Goal: Transaction & Acquisition: Purchase product/service

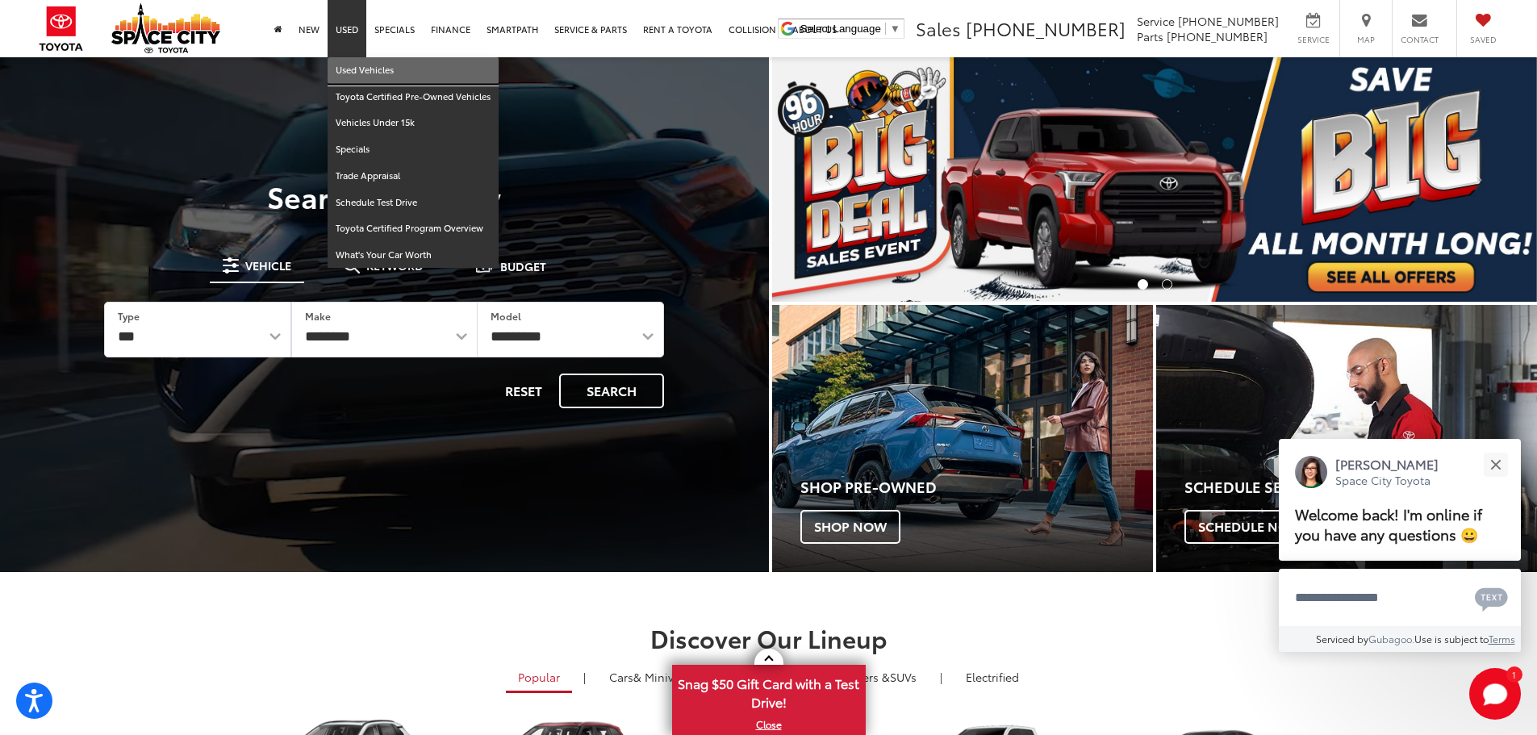
click at [343, 69] on link "Used Vehicles" at bounding box center [413, 70] width 171 height 27
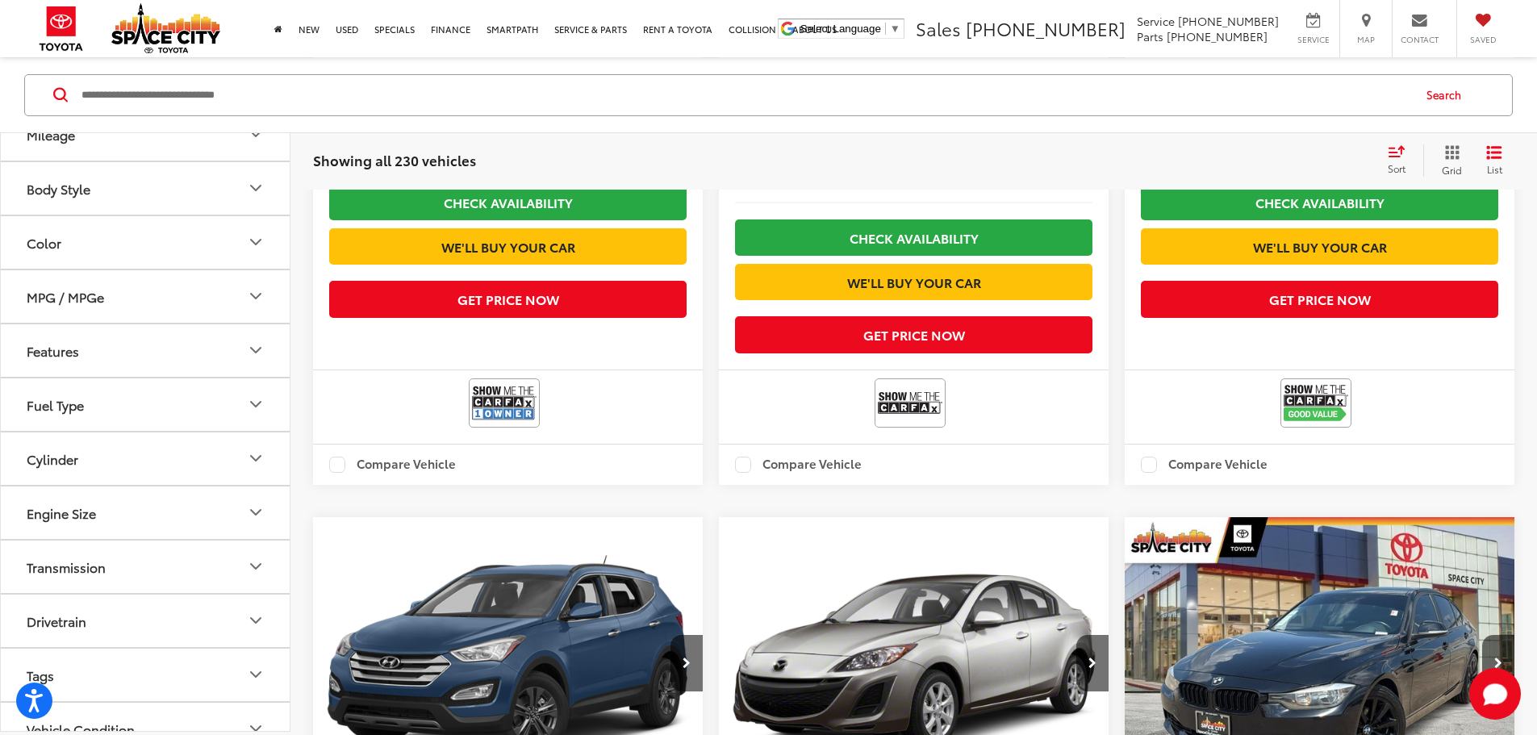
scroll to position [2986, 0]
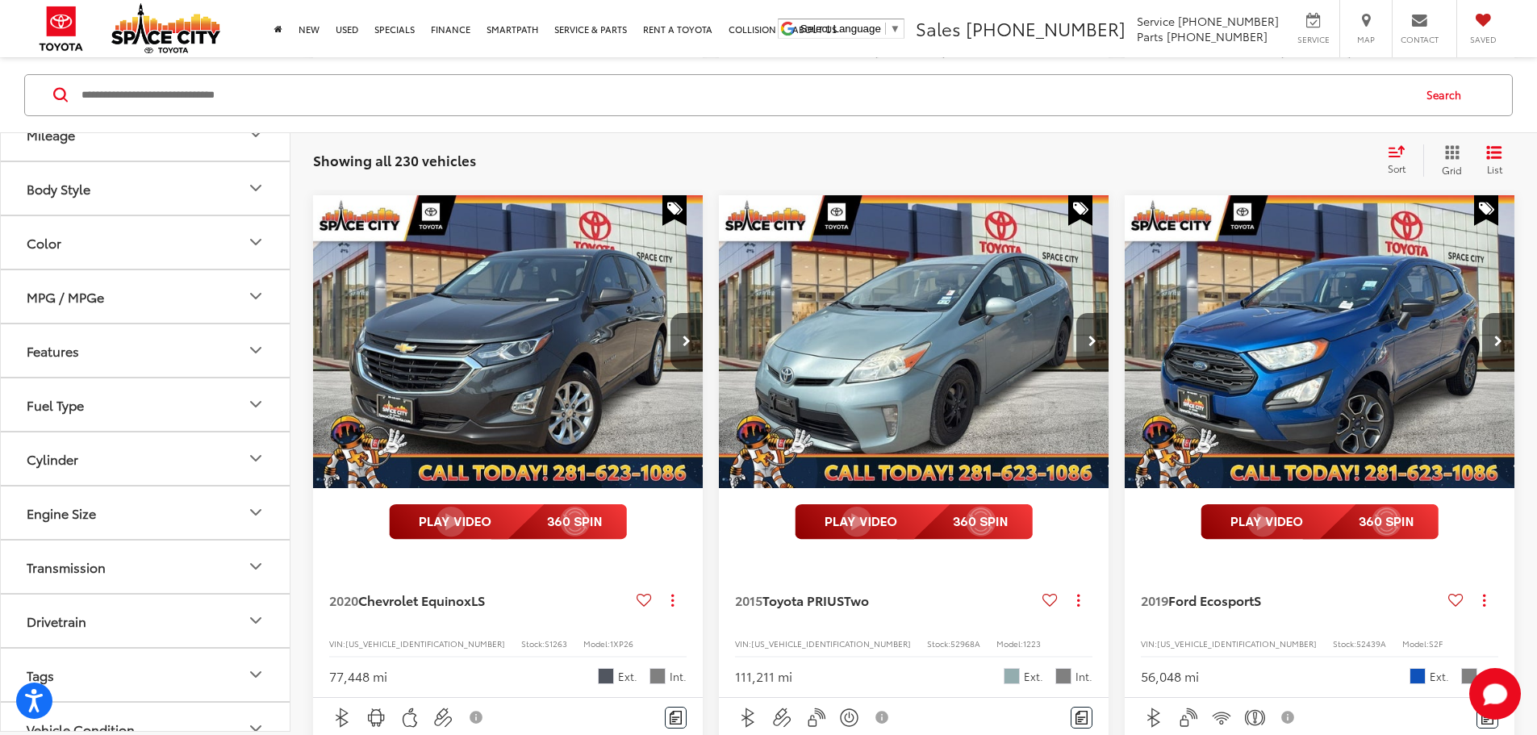
scroll to position [2817, 0]
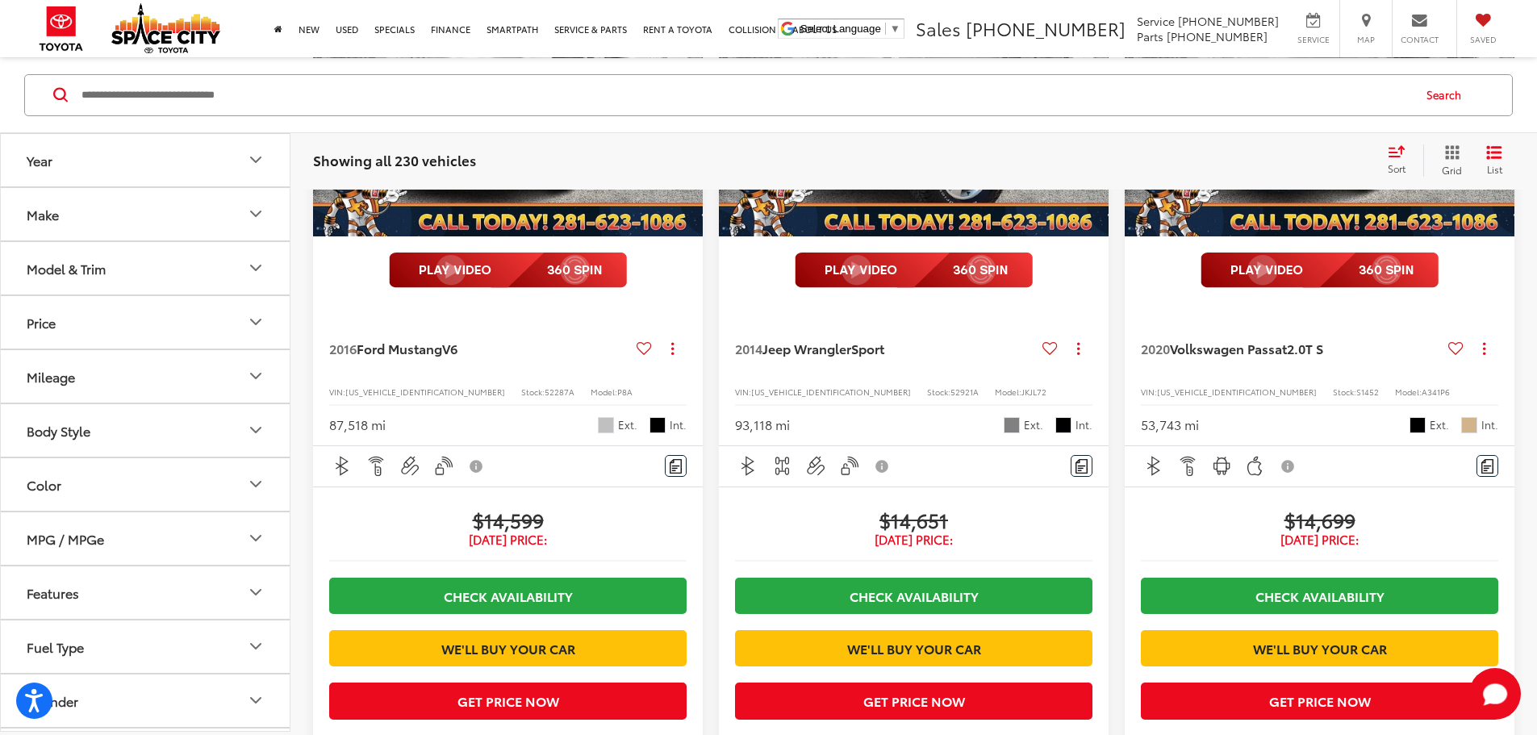
scroll to position [1042, 0]
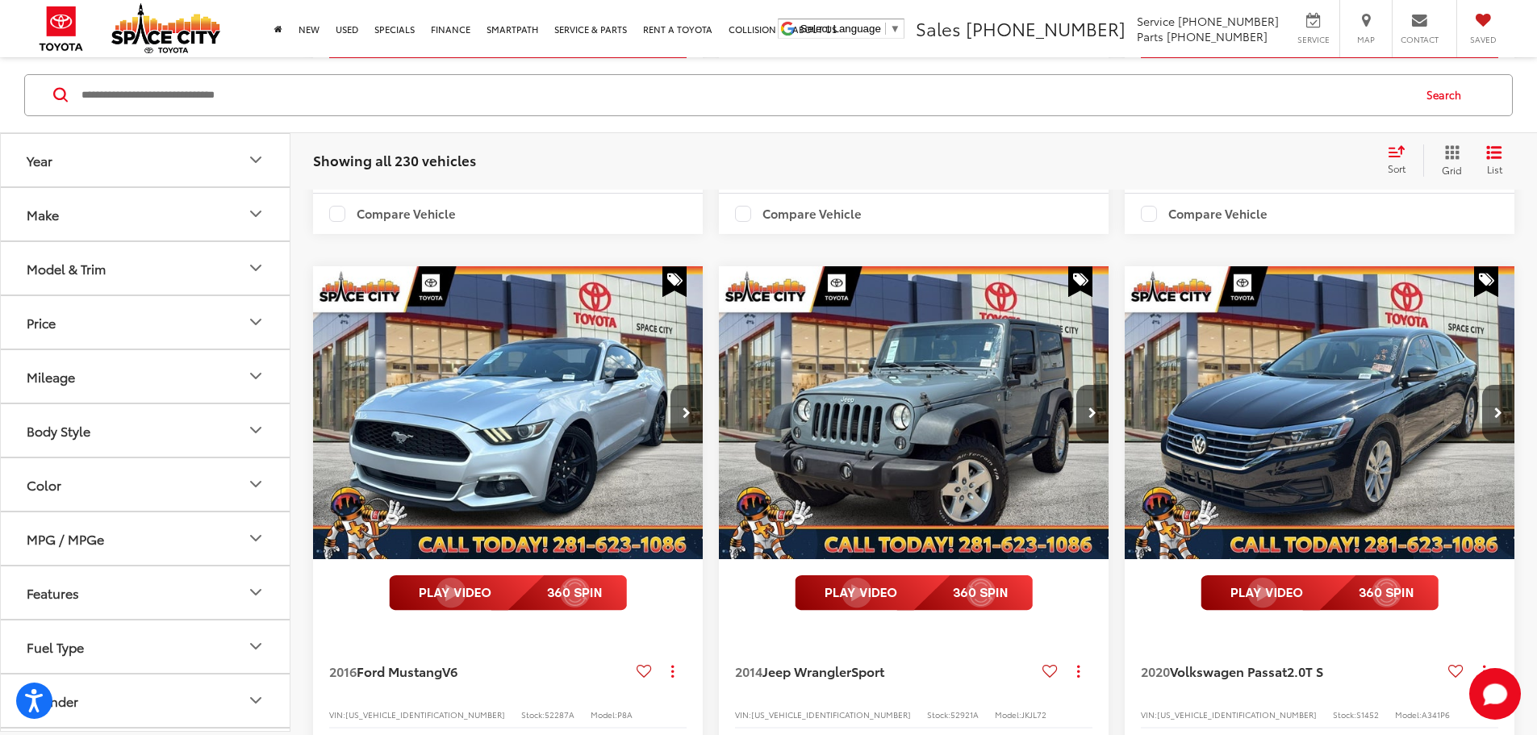
click at [111, 220] on button "Make" at bounding box center [146, 213] width 291 height 52
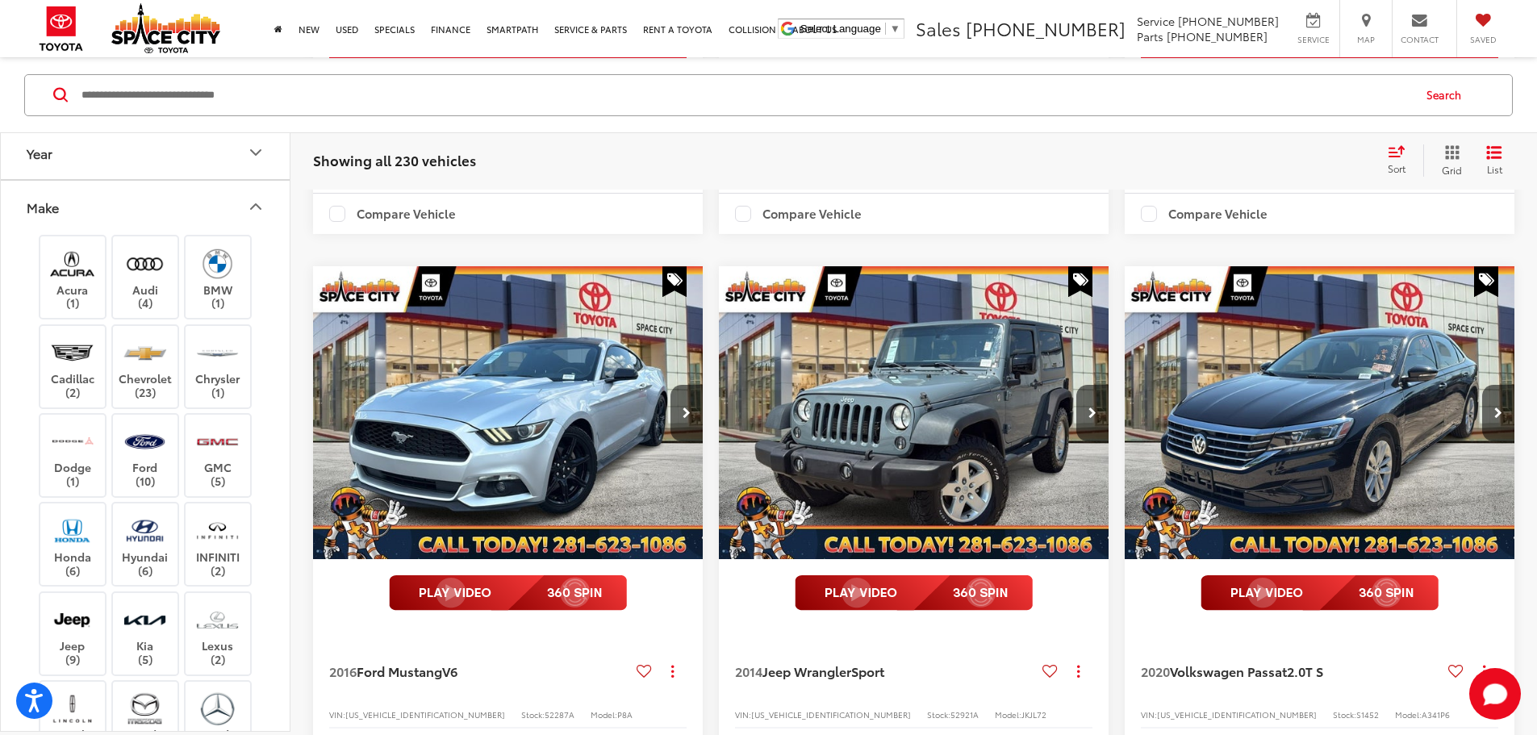
scroll to position [0, 0]
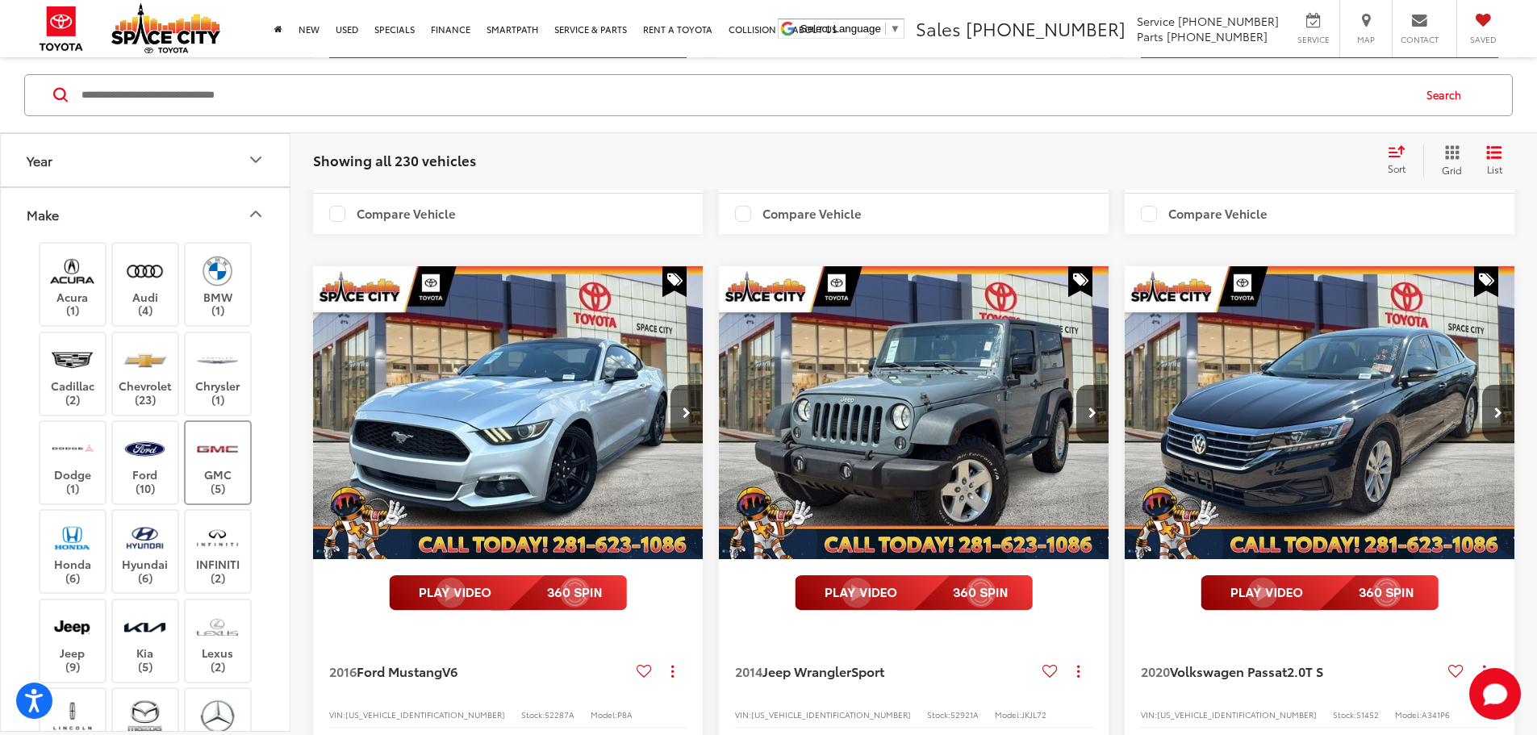
click at [220, 465] on img at bounding box center [217, 448] width 44 height 38
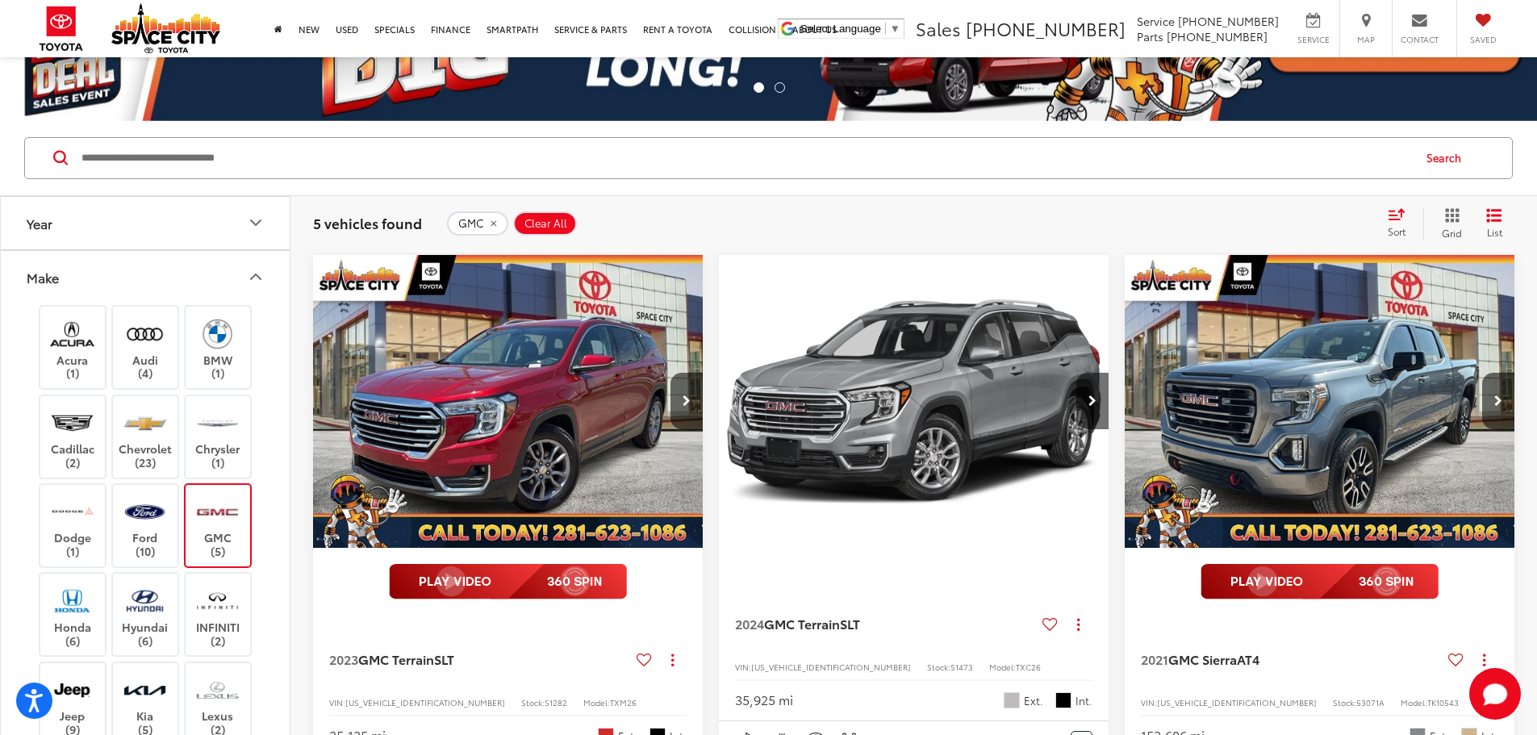
scroll to position [73, 0]
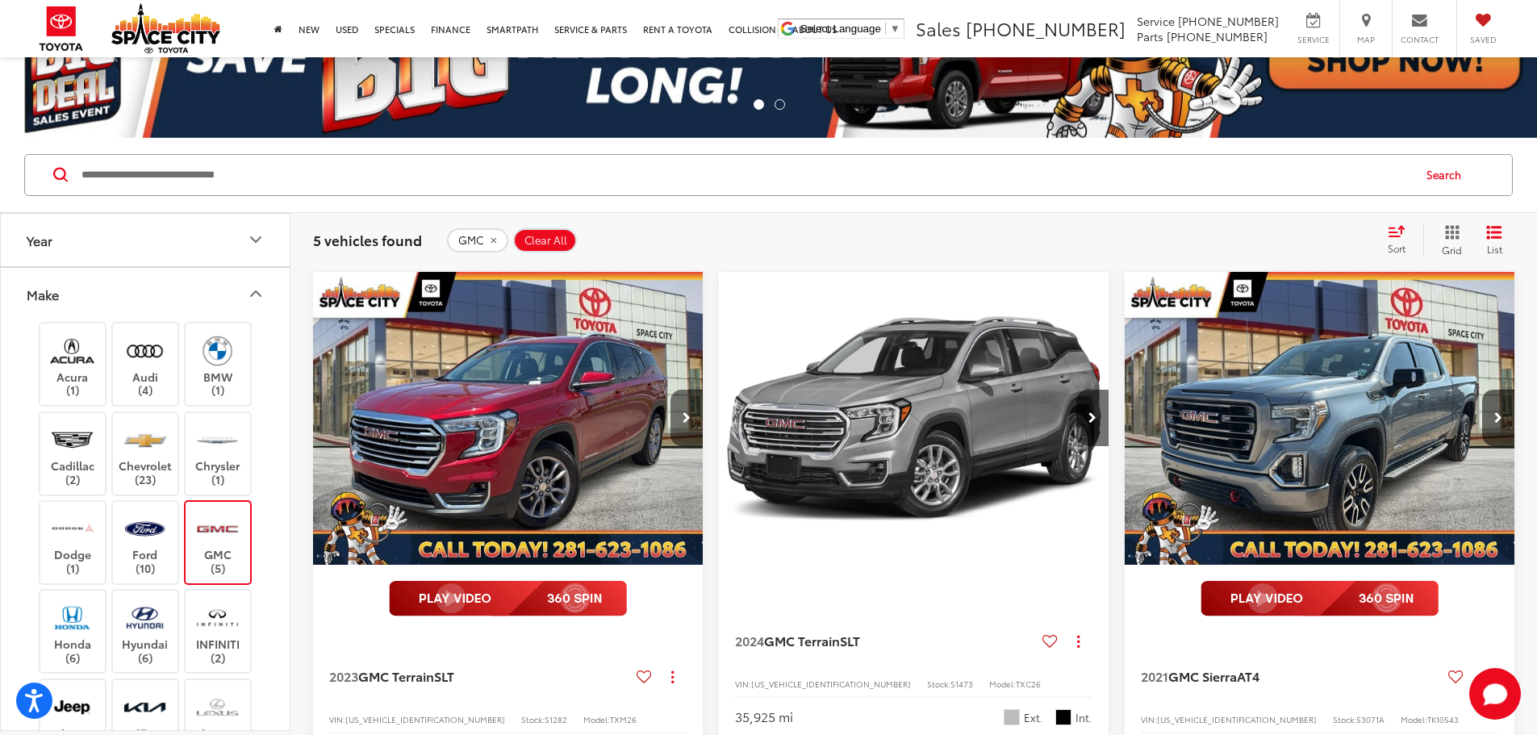
click at [671, 394] on button "Next image" at bounding box center [687, 418] width 32 height 56
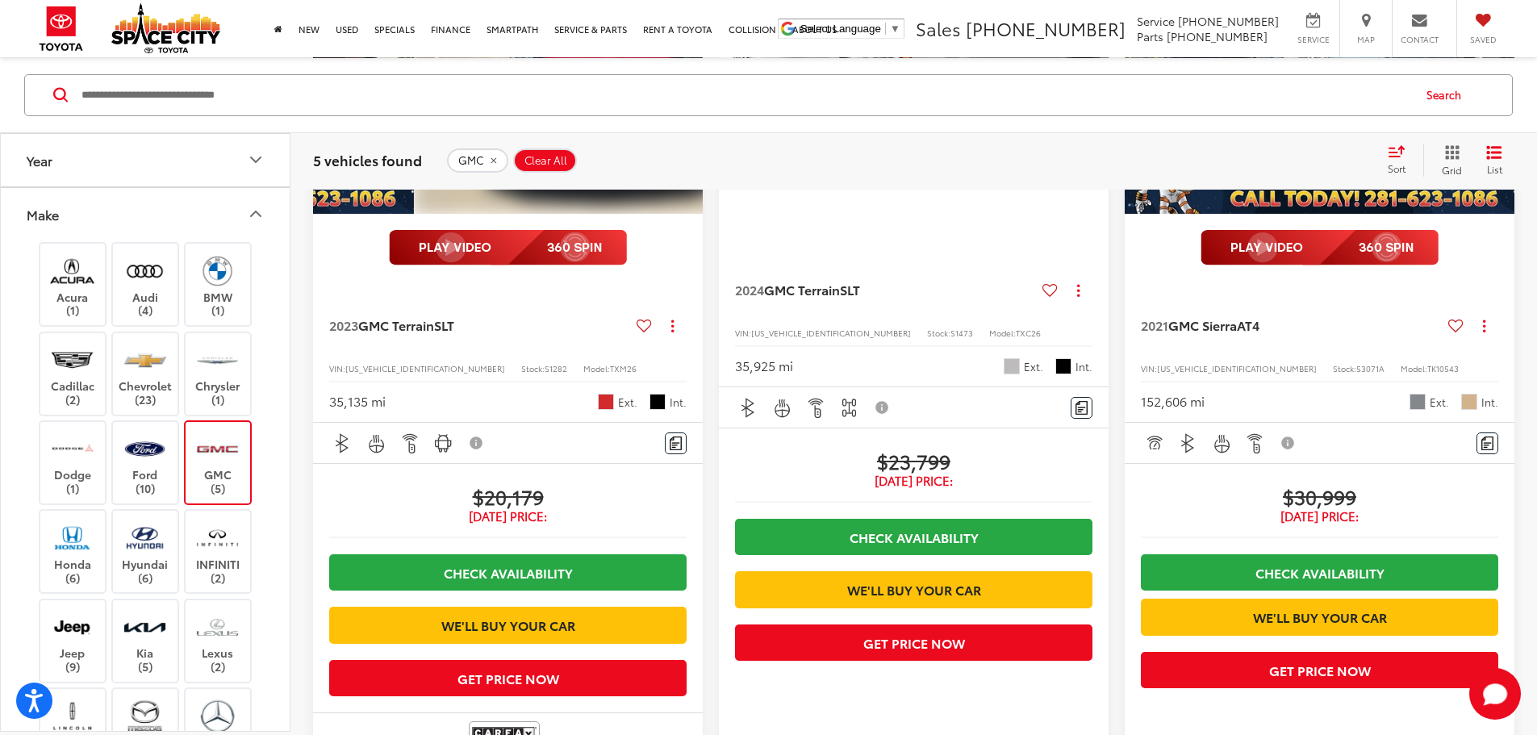
scroll to position [242, 0]
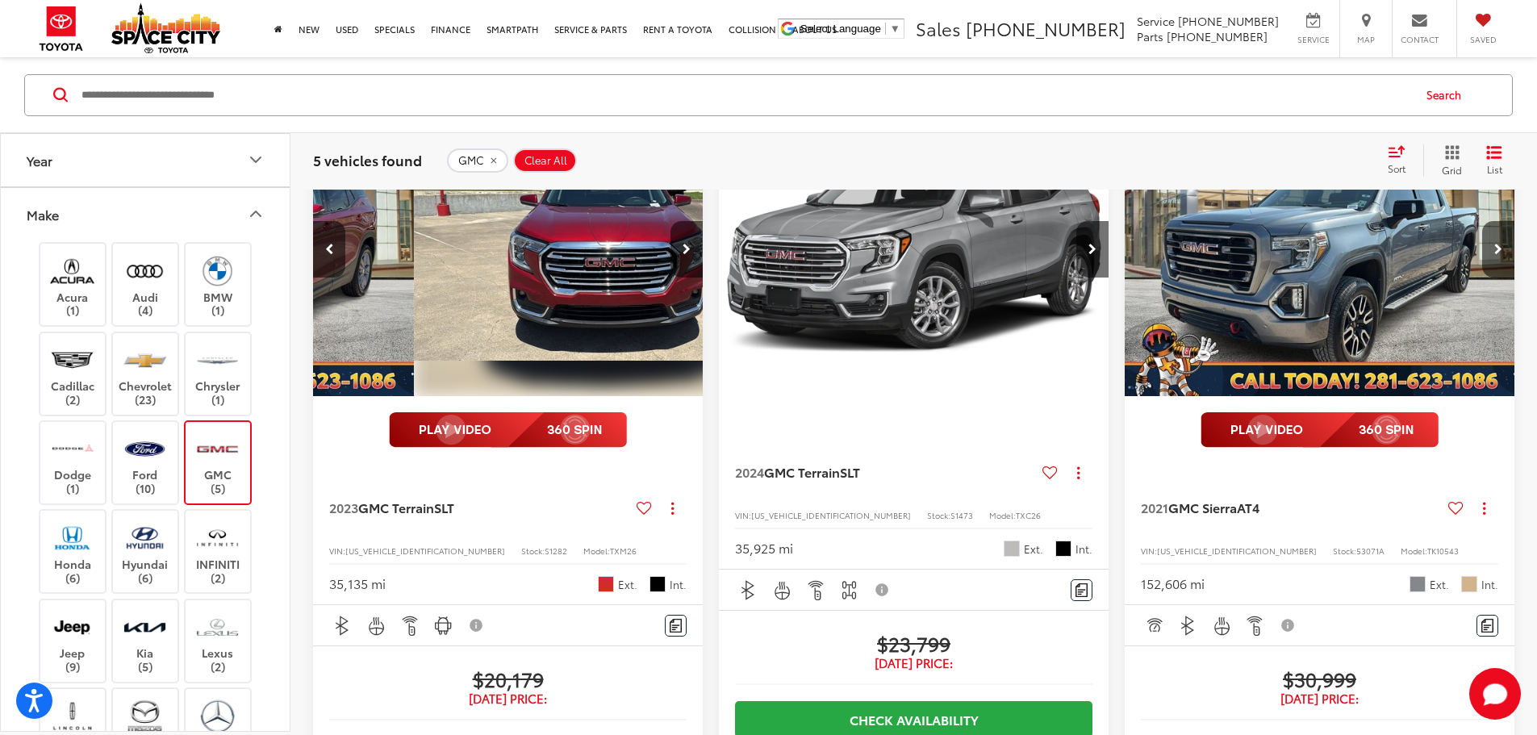
click at [414, 278] on img "2023 GMC Terrain SLT 1" at bounding box center [610, 250] width 392 height 295
